Goal: Transaction & Acquisition: Purchase product/service

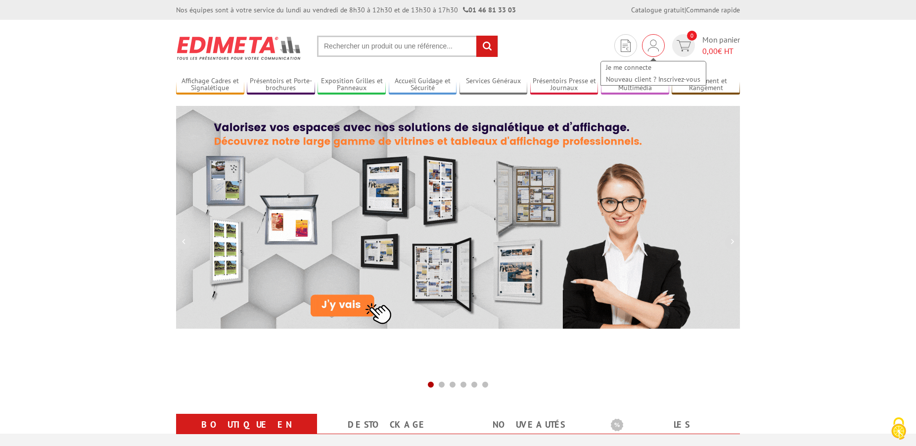
click at [653, 48] on img at bounding box center [653, 46] width 11 height 12
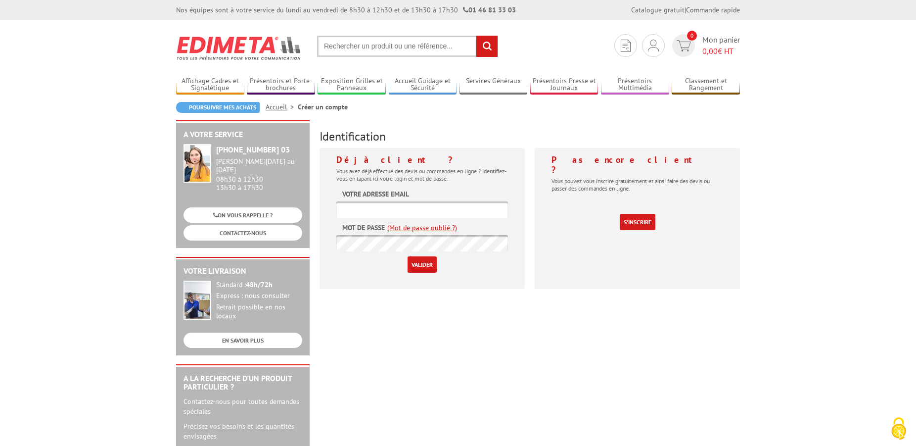
click at [369, 209] on input "text" at bounding box center [422, 209] width 172 height 16
type input "dominique.leportier@bourg-la-reine.fr"
click at [426, 265] on input "Valider" at bounding box center [422, 264] width 29 height 16
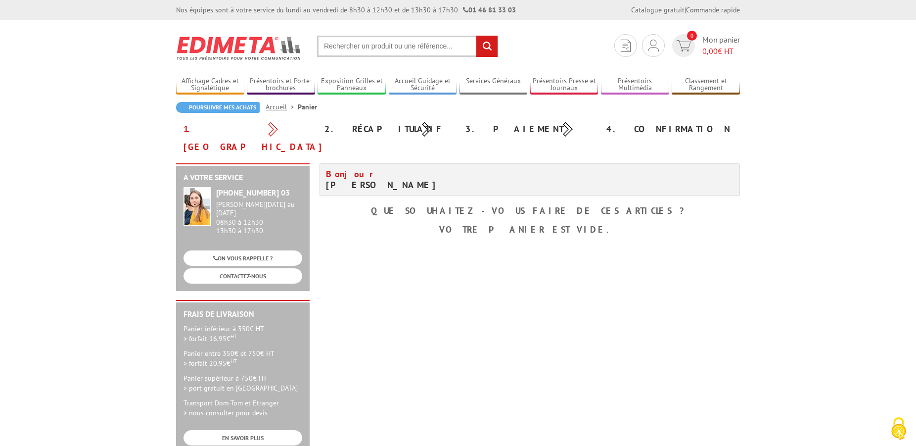
click at [212, 131] on div "1. Panier" at bounding box center [246, 138] width 141 height 36
click at [375, 129] on div "2. Récapitulatif" at bounding box center [387, 129] width 141 height 18
click at [308, 105] on li "Panier" at bounding box center [307, 107] width 19 height 10
click at [628, 46] on img at bounding box center [626, 46] width 10 height 12
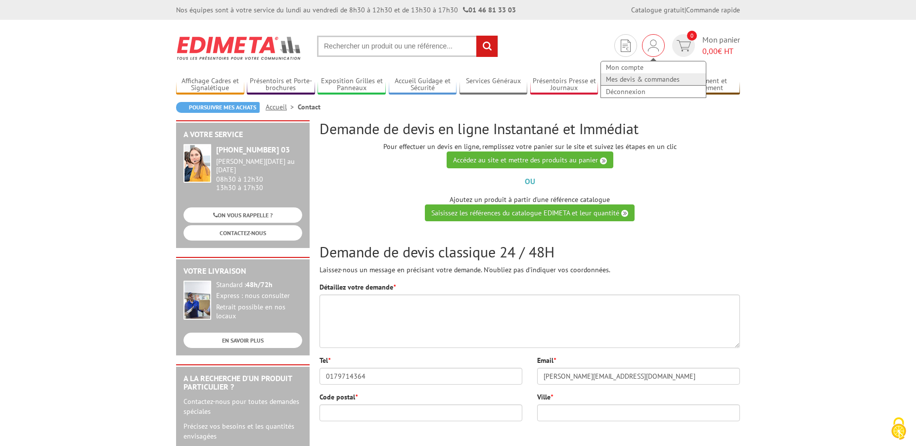
click at [652, 79] on link "Mes devis & commandes" at bounding box center [653, 79] width 105 height 12
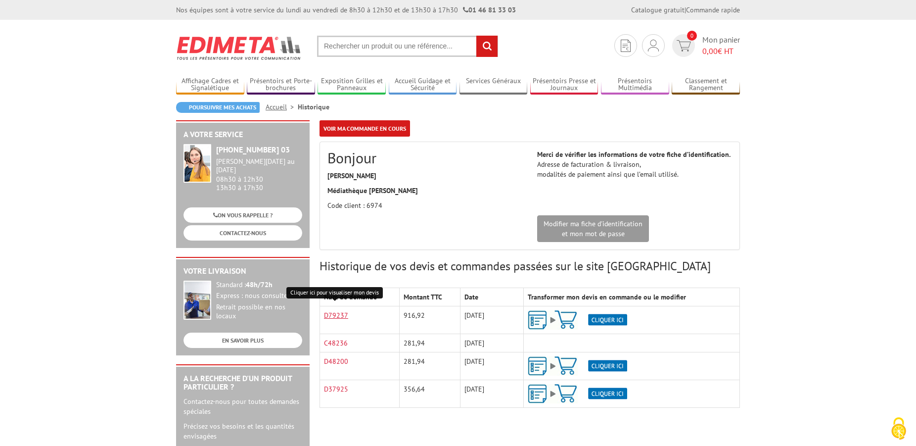
click at [342, 316] on link "D79237" at bounding box center [336, 315] width 24 height 9
click at [612, 318] on img at bounding box center [577, 319] width 99 height 19
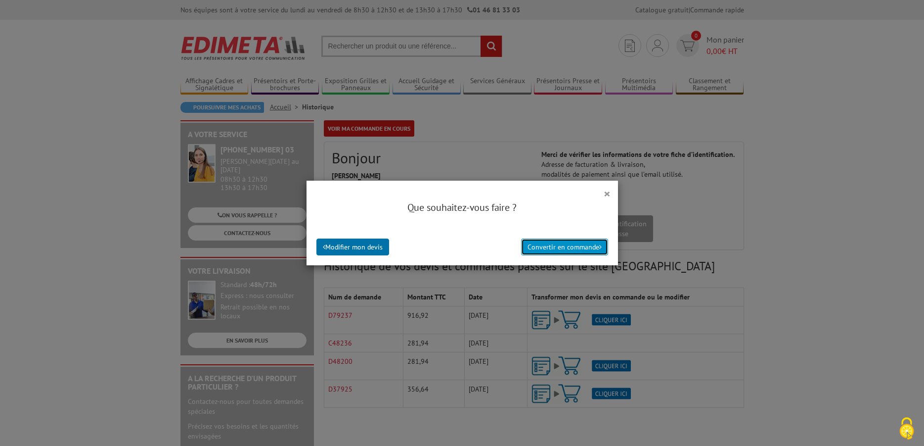
click at [553, 248] on button "Convertir en commande" at bounding box center [564, 246] width 87 height 17
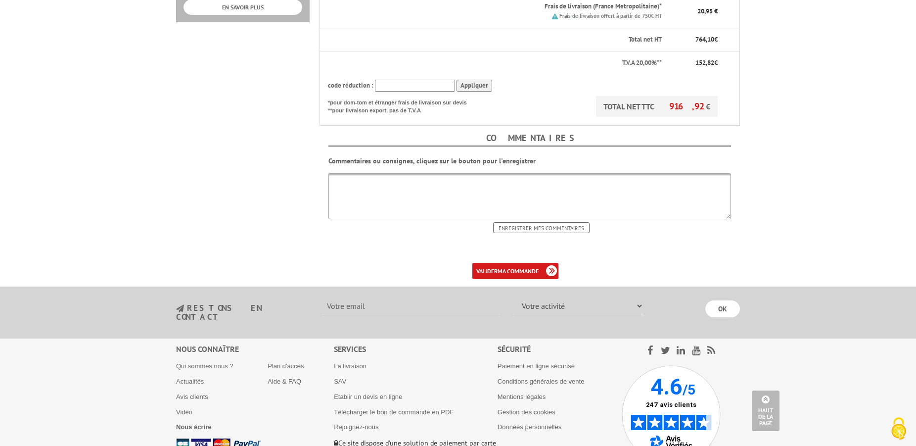
scroll to position [454, 0]
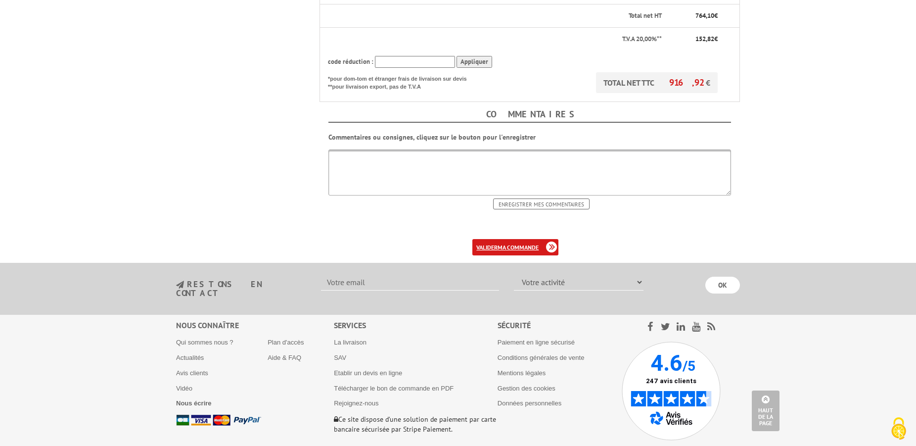
click at [511, 243] on b "ma commande" at bounding box center [518, 246] width 41 height 7
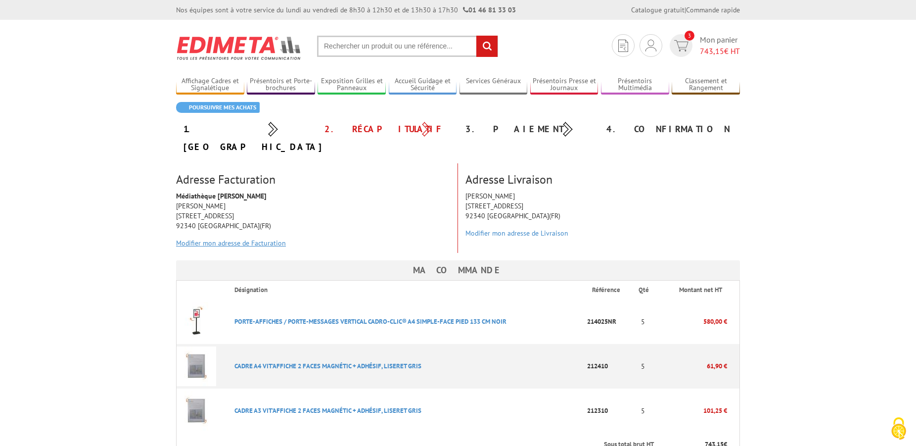
click at [237, 238] on link "Modifier mon adresse de Facturation" at bounding box center [231, 242] width 110 height 9
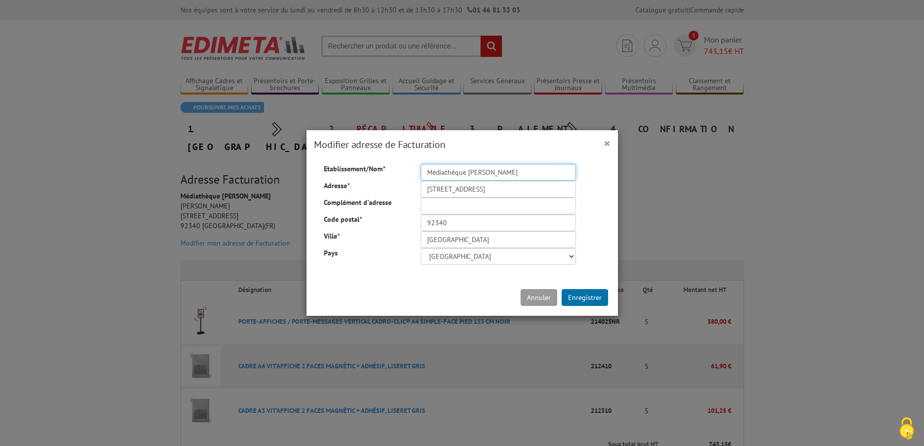
drag, startPoint x: 516, startPoint y: 175, endPoint x: 417, endPoint y: 176, distance: 98.4
click at [421, 176] on input "Médiathèque [PERSON_NAME]" at bounding box center [498, 172] width 155 height 17
click at [421, 175] on input "Médiathèque [PERSON_NAME]" at bounding box center [498, 172] width 155 height 17
drag, startPoint x: 435, startPoint y: 174, endPoint x: 451, endPoint y: 173, distance: 15.9
click at [444, 173] on input "Médiathèque François Villon" at bounding box center [498, 172] width 155 height 17
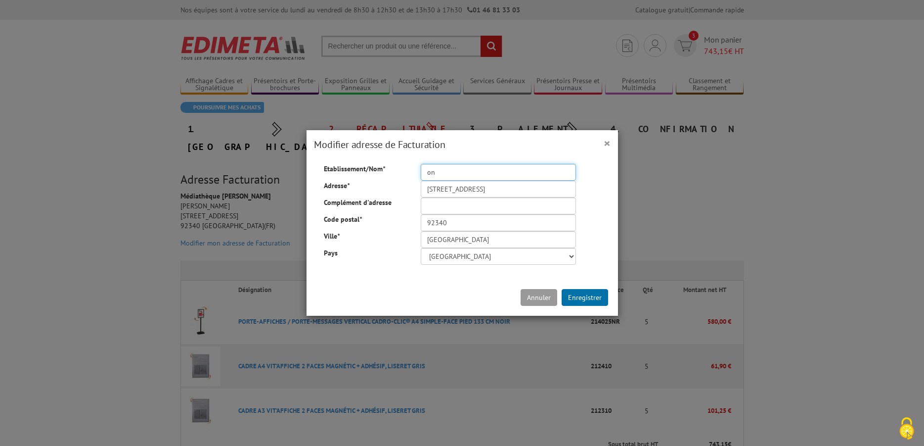
type input "n"
click at [437, 172] on input "Servie Financier Mairie de Bpurg-la-Reine" at bounding box center [498, 172] width 155 height 17
type input "Service Financier Mairie de [GEOGRAPHIC_DATA]"
drag, startPoint x: 420, startPoint y: 190, endPoint x: 510, endPoint y: 189, distance: 89.5
click at [510, 189] on input "2/4 RUE LE BOUVIER" at bounding box center [498, 189] width 155 height 17
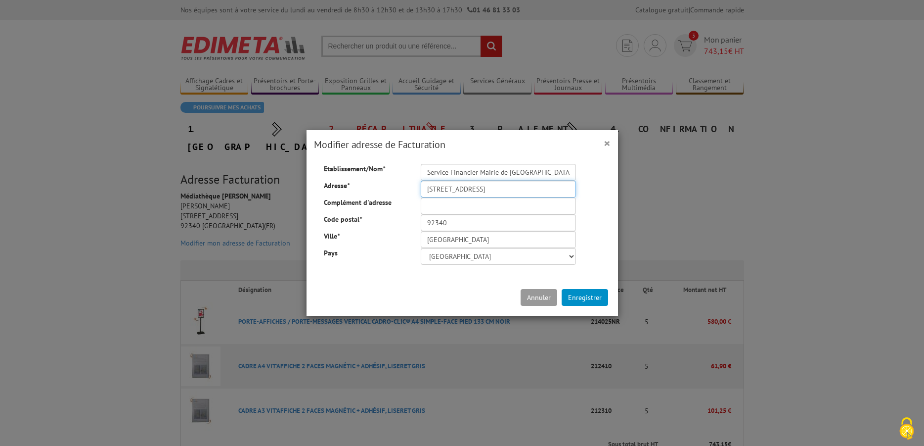
type input "6 boulevard Carnot"
click at [574, 298] on button "Enregistrer" at bounding box center [585, 297] width 46 height 17
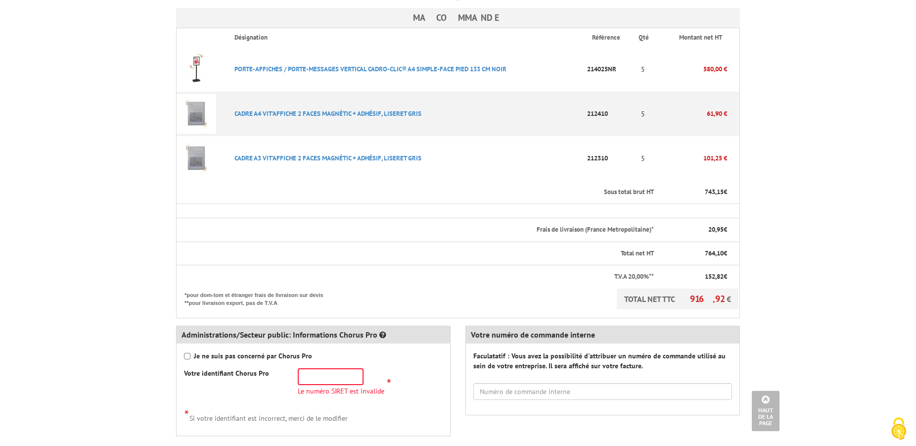
scroll to position [404, 0]
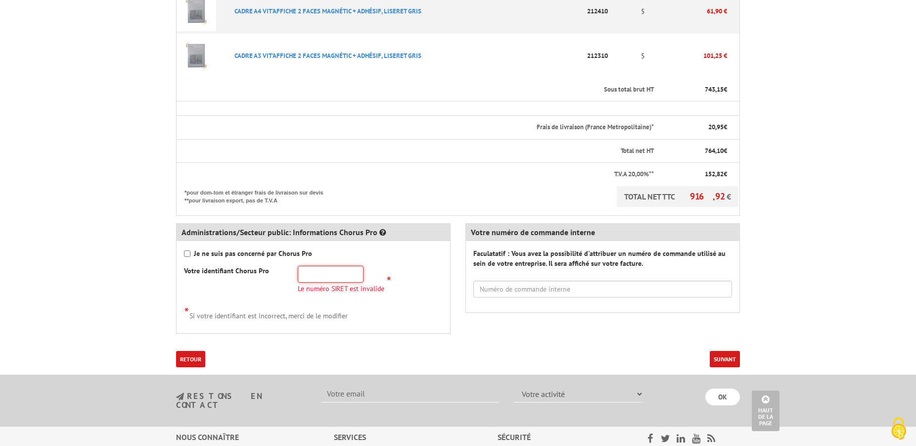
click at [336, 266] on input "text" at bounding box center [331, 274] width 66 height 17
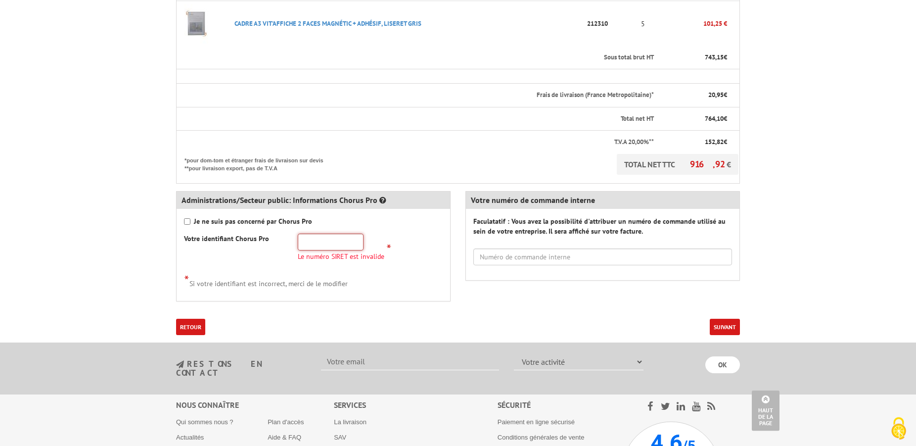
scroll to position [421, 0]
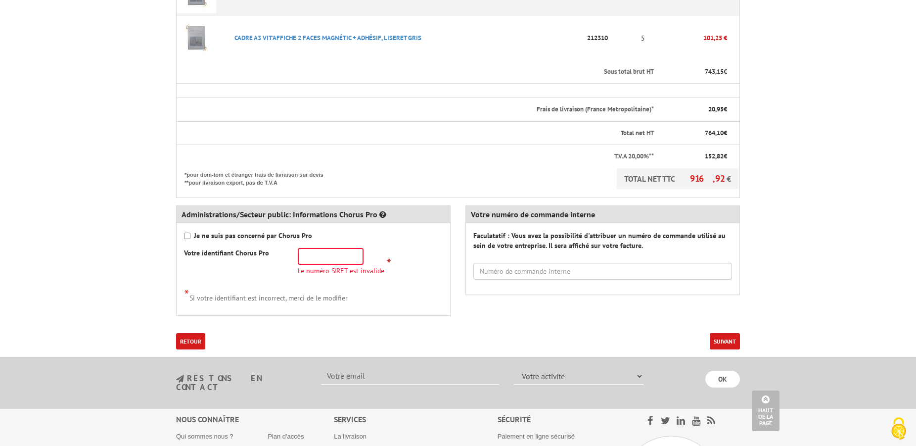
click at [722, 333] on button "Suivant" at bounding box center [725, 341] width 30 height 16
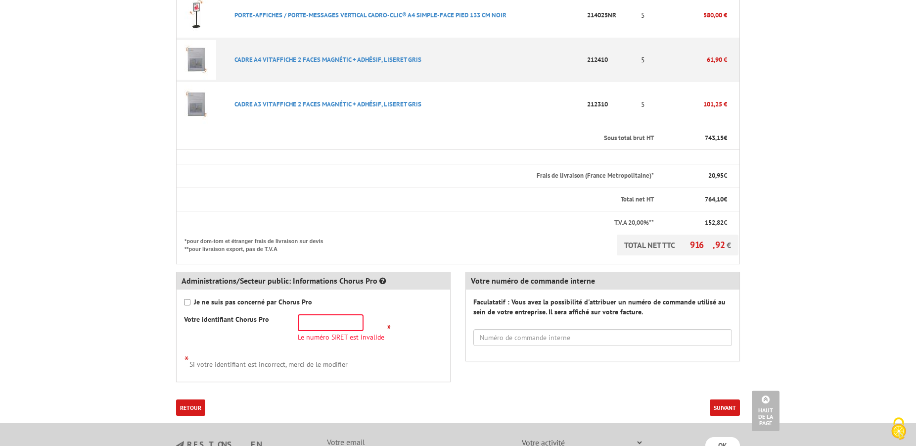
scroll to position [470, 0]
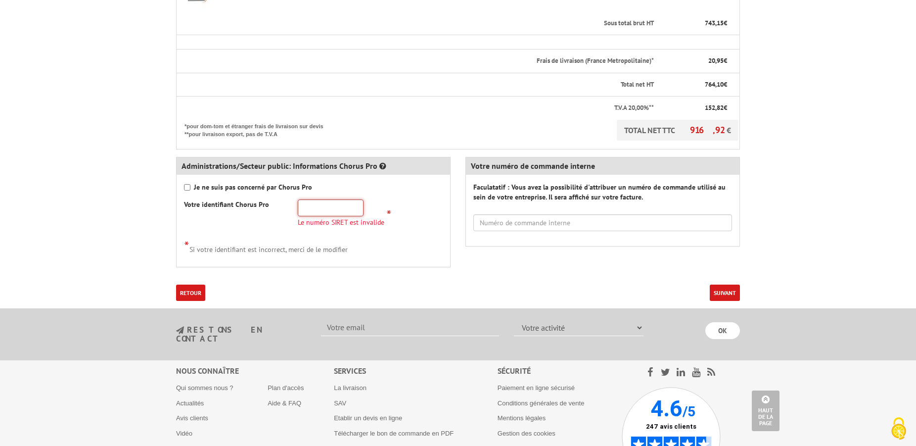
click at [335, 199] on input "text" at bounding box center [331, 207] width 66 height 17
paste input "219 200 144 00"
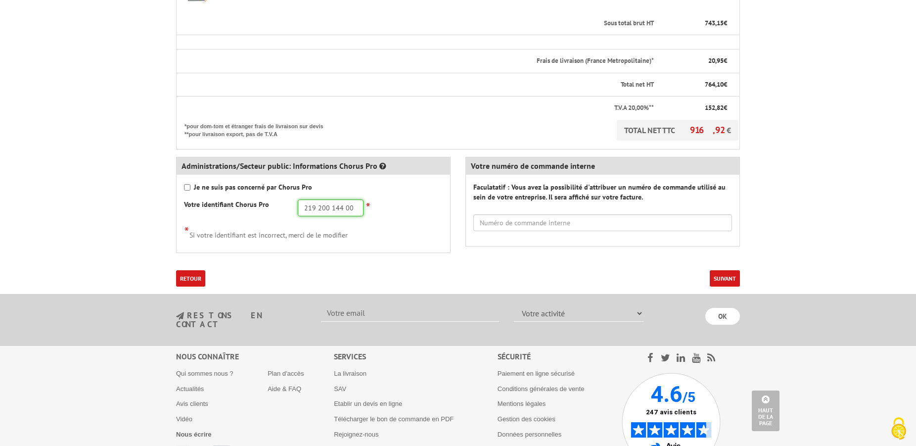
click at [315, 199] on input "219 200 144 00" at bounding box center [331, 207] width 66 height 17
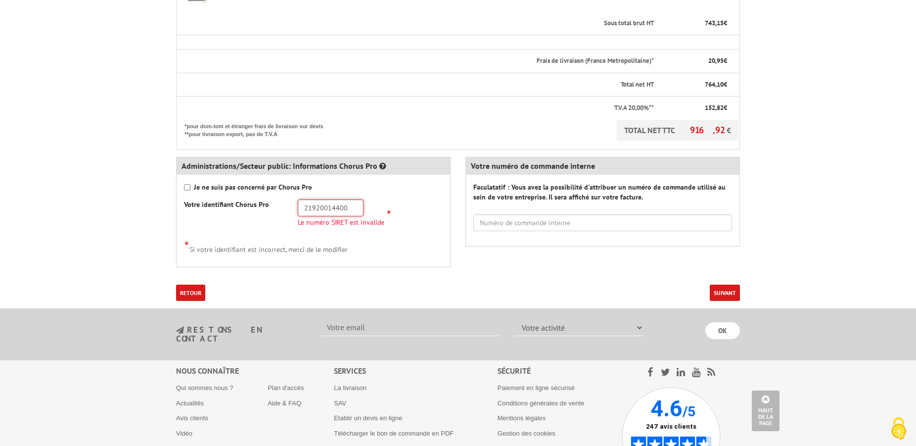
click at [346, 199] on input "21920014400" at bounding box center [331, 207] width 66 height 17
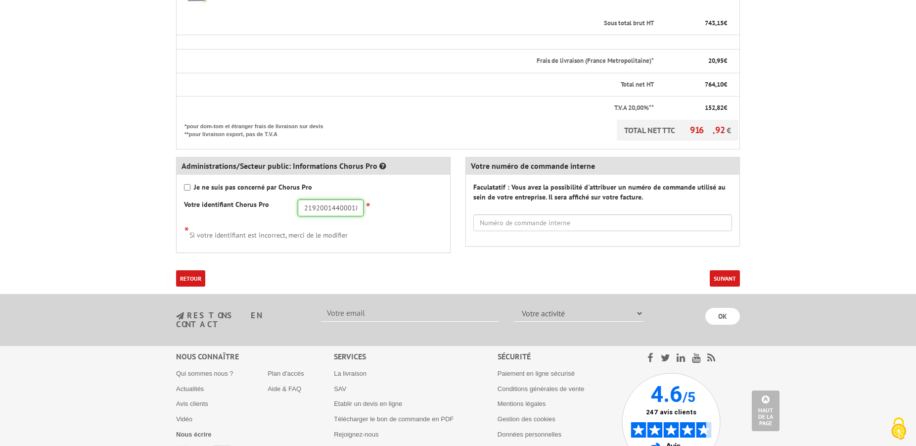
type input "21920014400018"
click at [725, 270] on button "Suivant" at bounding box center [725, 278] width 30 height 16
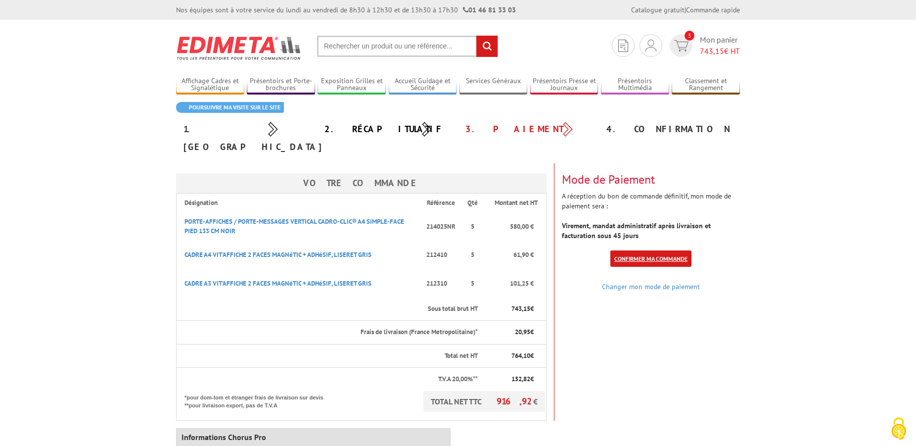
click at [650, 250] on link "Confirmer ma commande" at bounding box center [650, 258] width 81 height 16
